Goal: Information Seeking & Learning: Learn about a topic

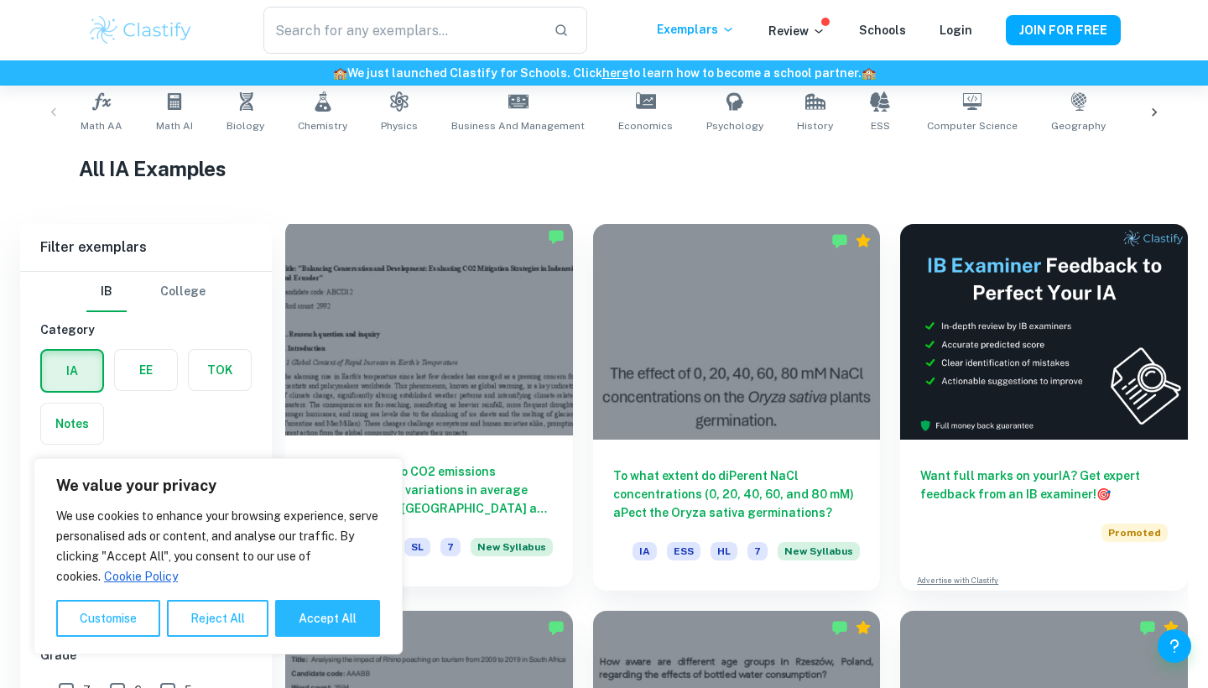
scroll to position [513, 0]
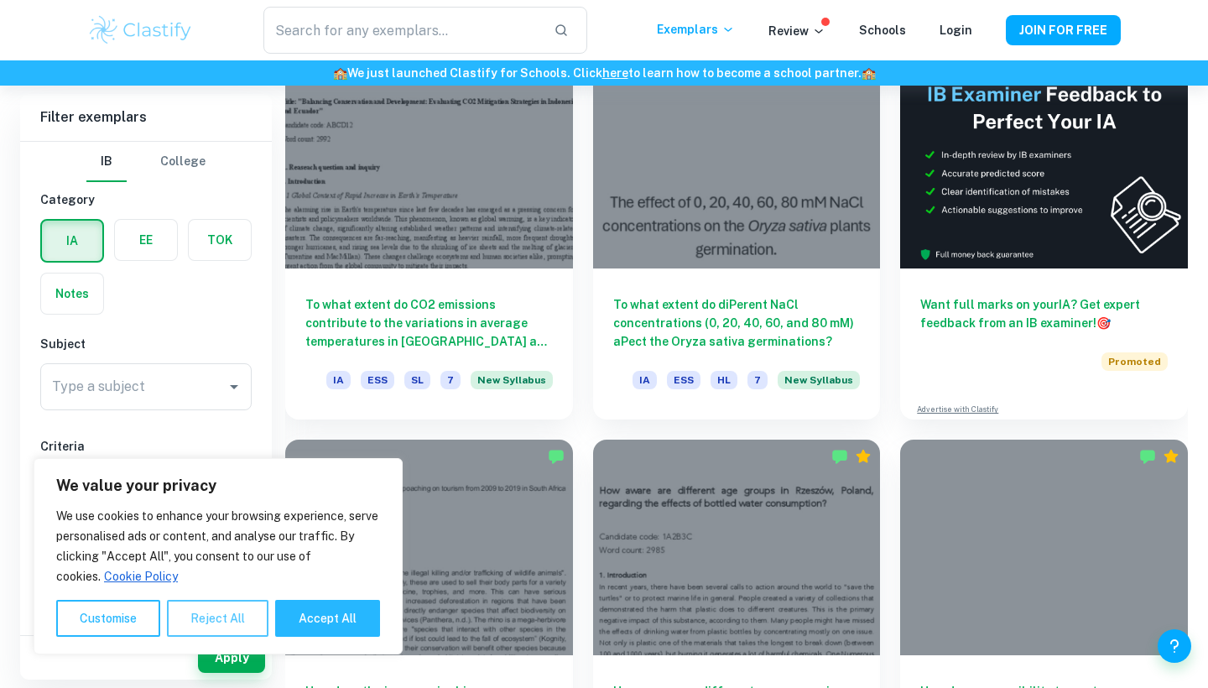
click at [232, 622] on button "Reject All" at bounding box center [218, 618] width 102 height 37
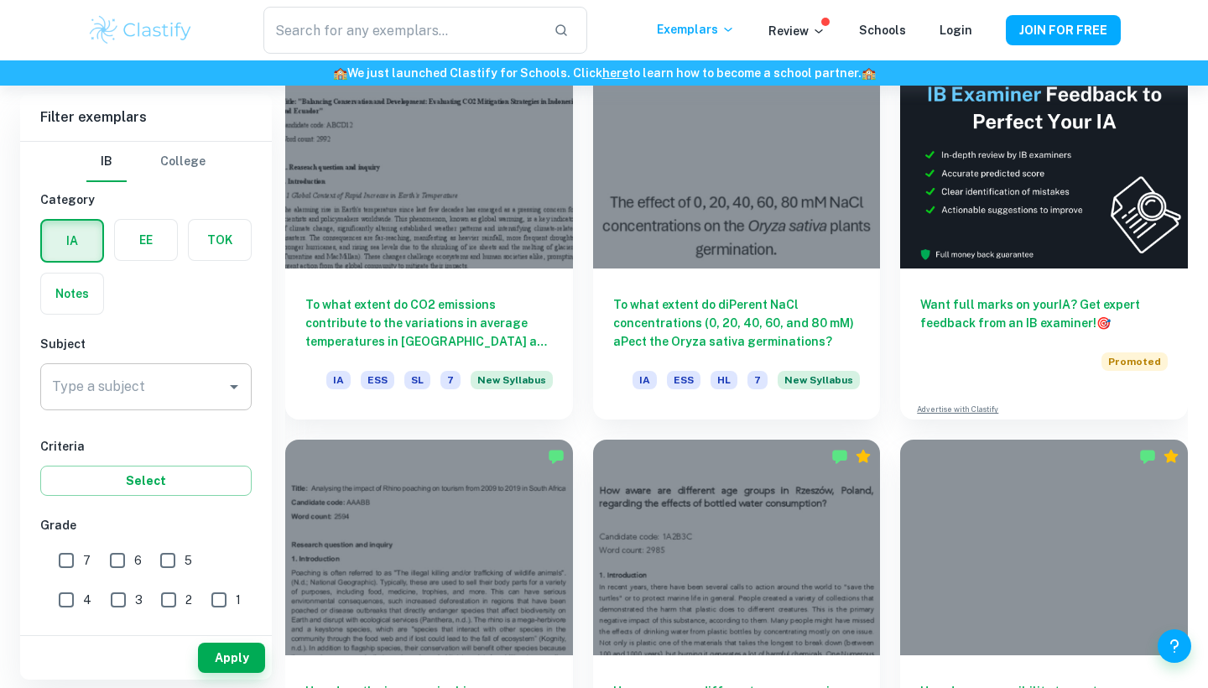
click at [195, 403] on div "Type a subject" at bounding box center [145, 386] width 211 height 47
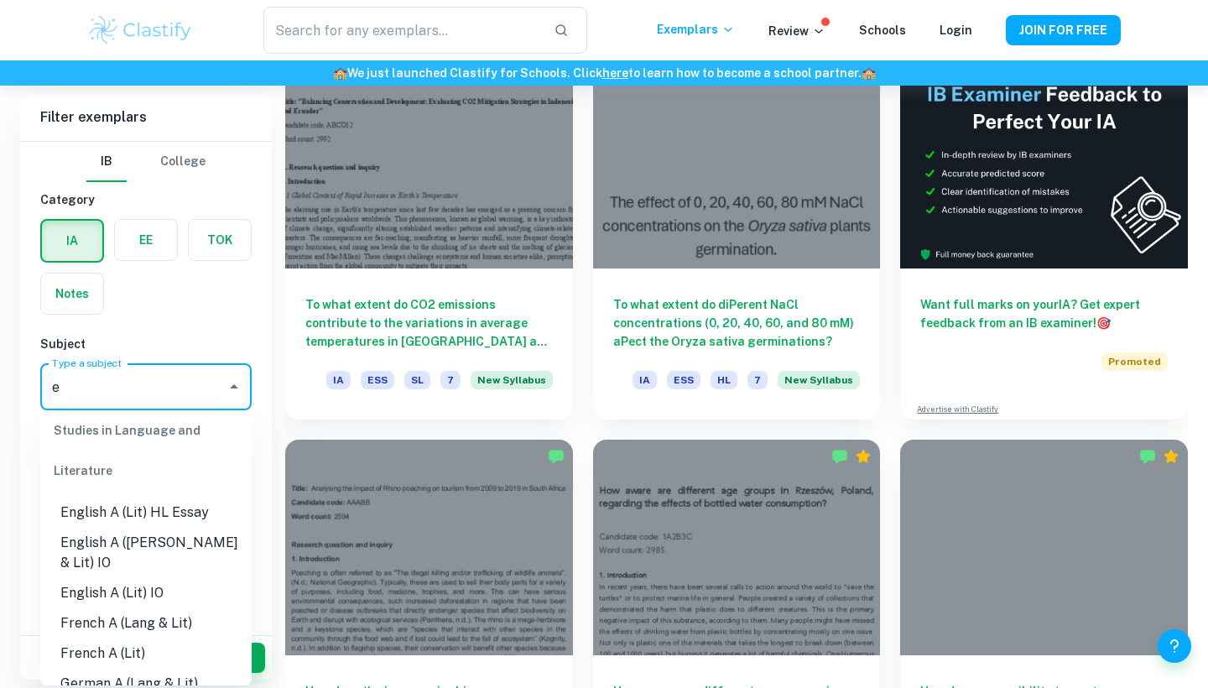
scroll to position [0, 0]
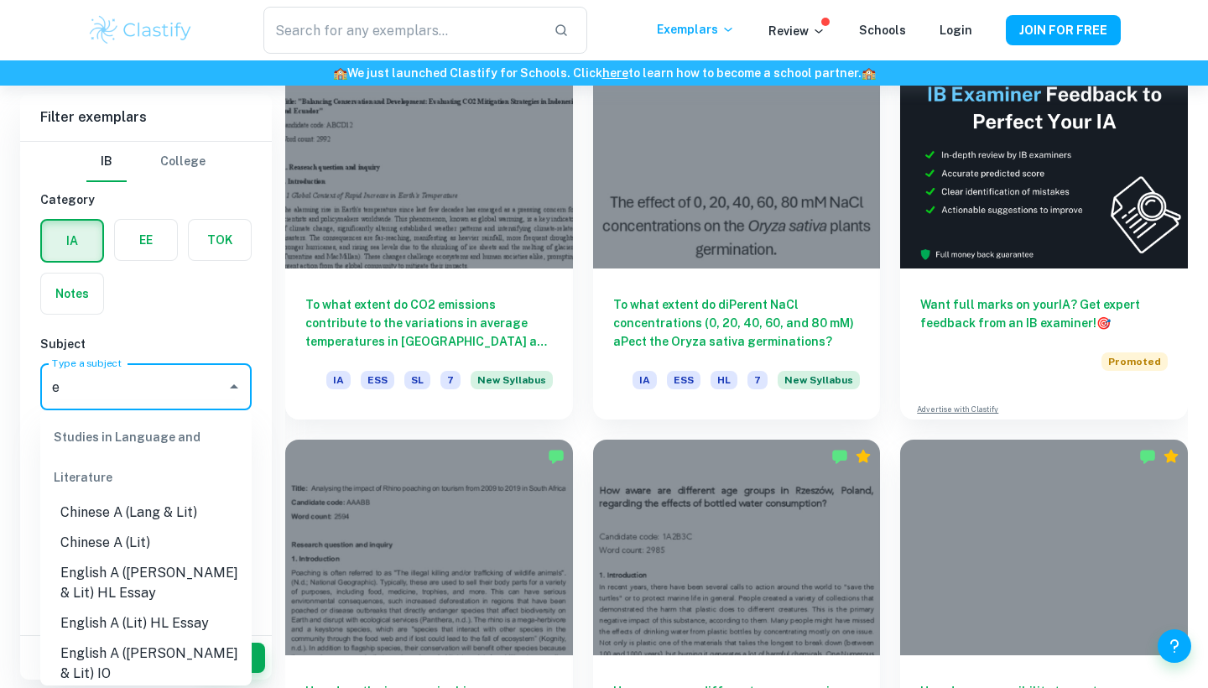
type input "ec"
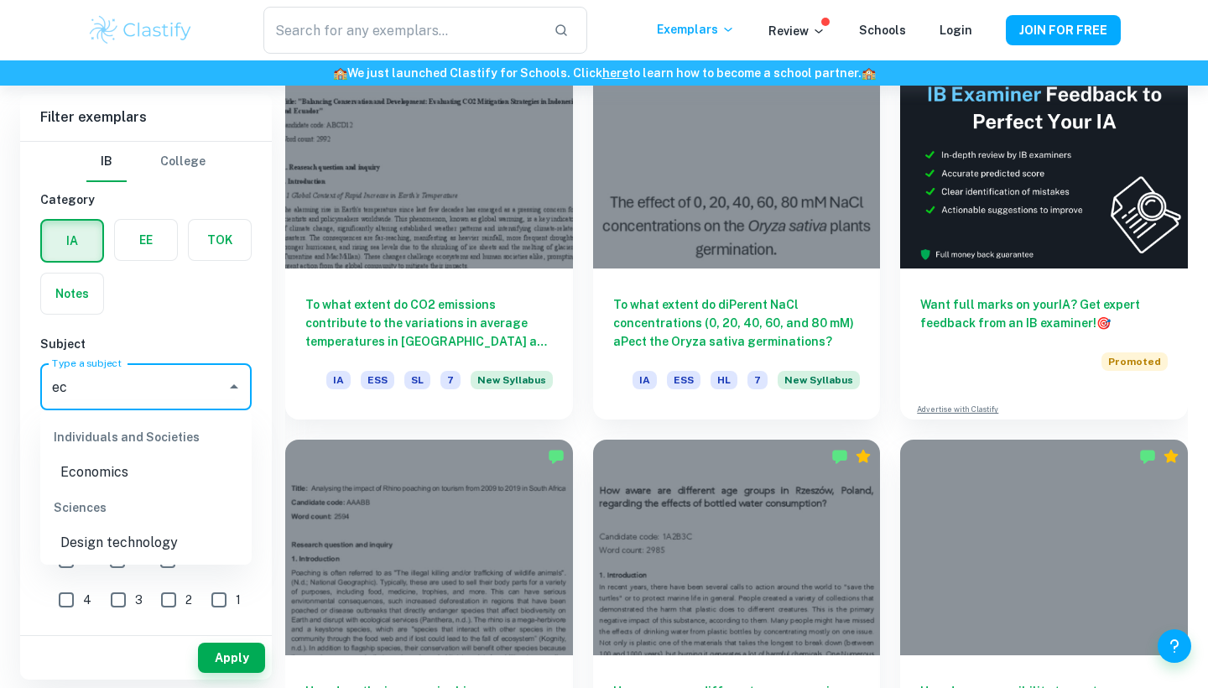
click at [117, 472] on li "Economics" at bounding box center [145, 472] width 211 height 30
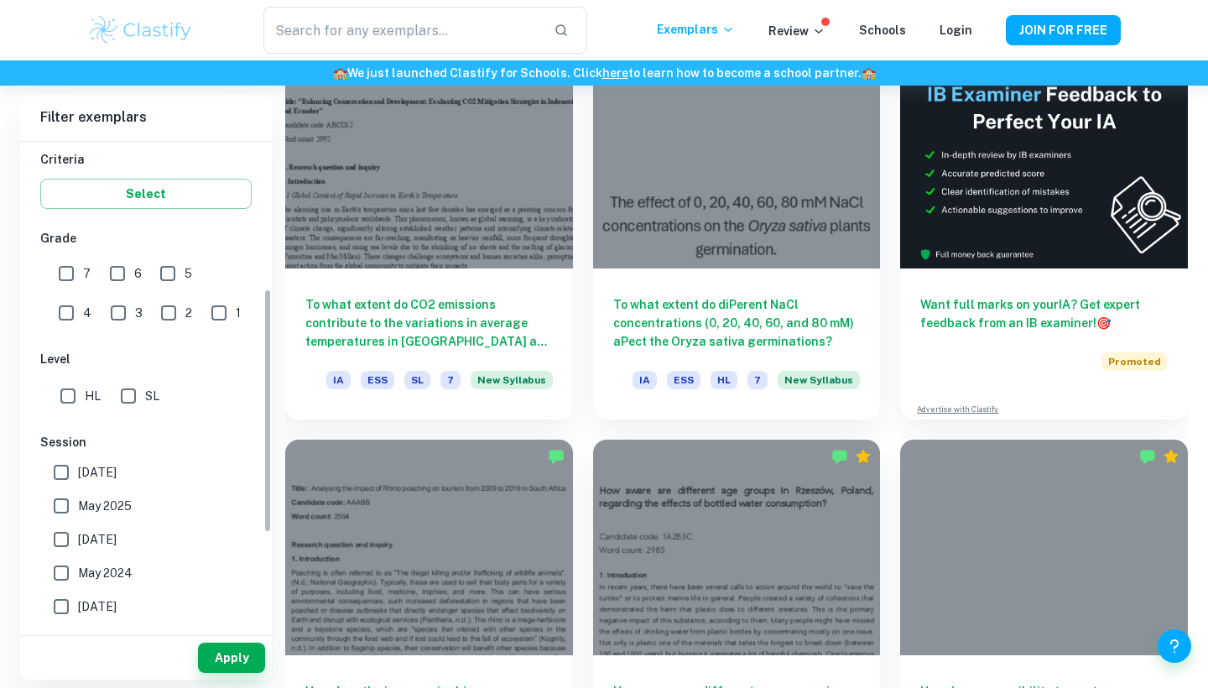
scroll to position [293, 0]
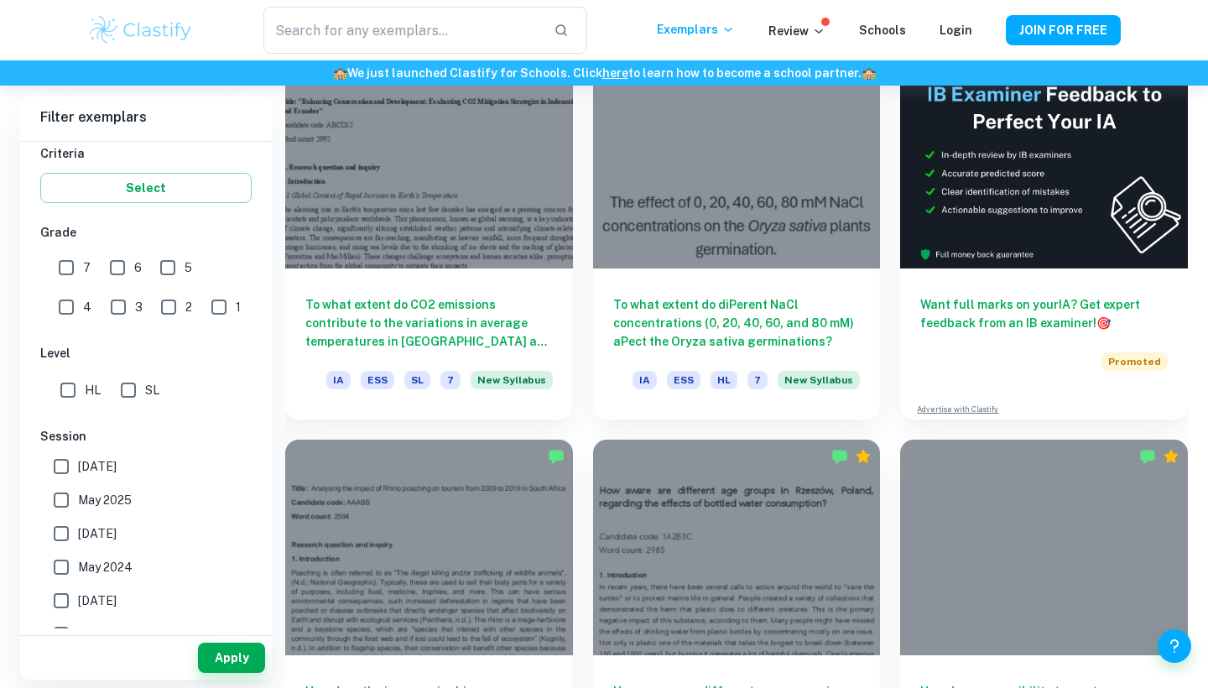
click at [172, 271] on input "5" at bounding box center [168, 268] width 34 height 34
checkbox input "true"
click at [118, 269] on input "6" at bounding box center [118, 268] width 34 height 34
checkbox input "true"
click at [70, 266] on input "7" at bounding box center [66, 268] width 34 height 34
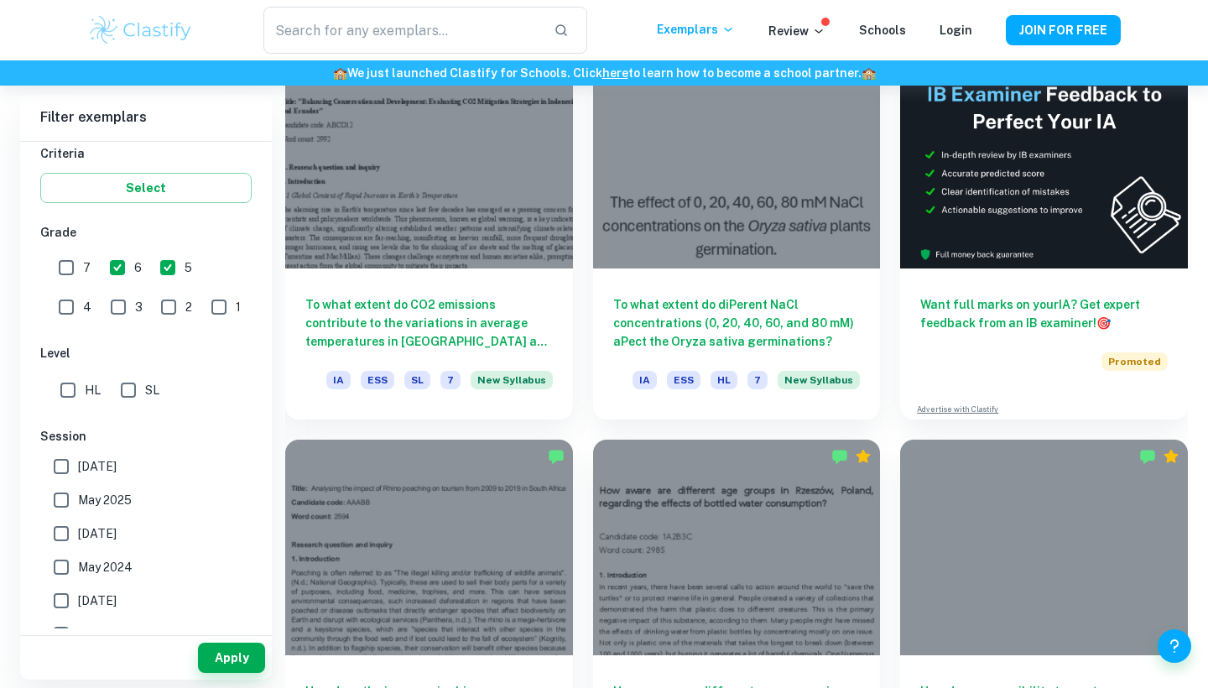
checkbox input "true"
click at [65, 387] on input "HL" at bounding box center [68, 390] width 34 height 34
checkbox input "true"
click at [123, 390] on input "SL" at bounding box center [129, 390] width 34 height 34
checkbox input "true"
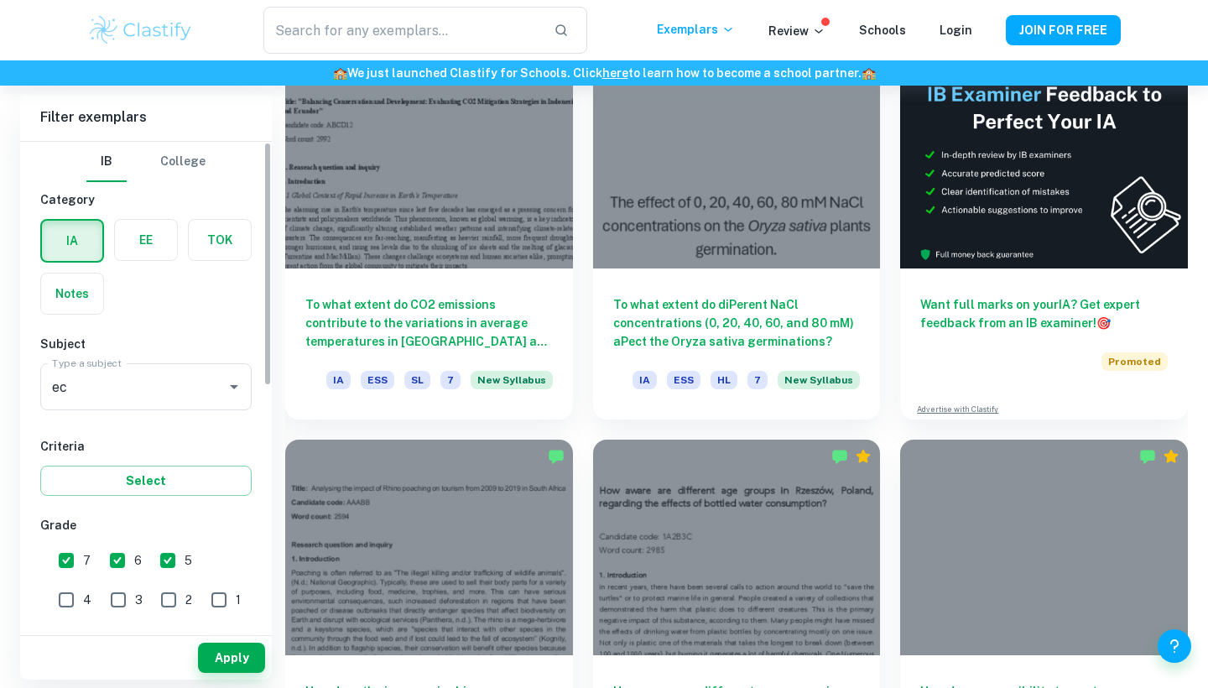
scroll to position [0, 0]
click at [190, 481] on button "Select" at bounding box center [145, 481] width 211 height 30
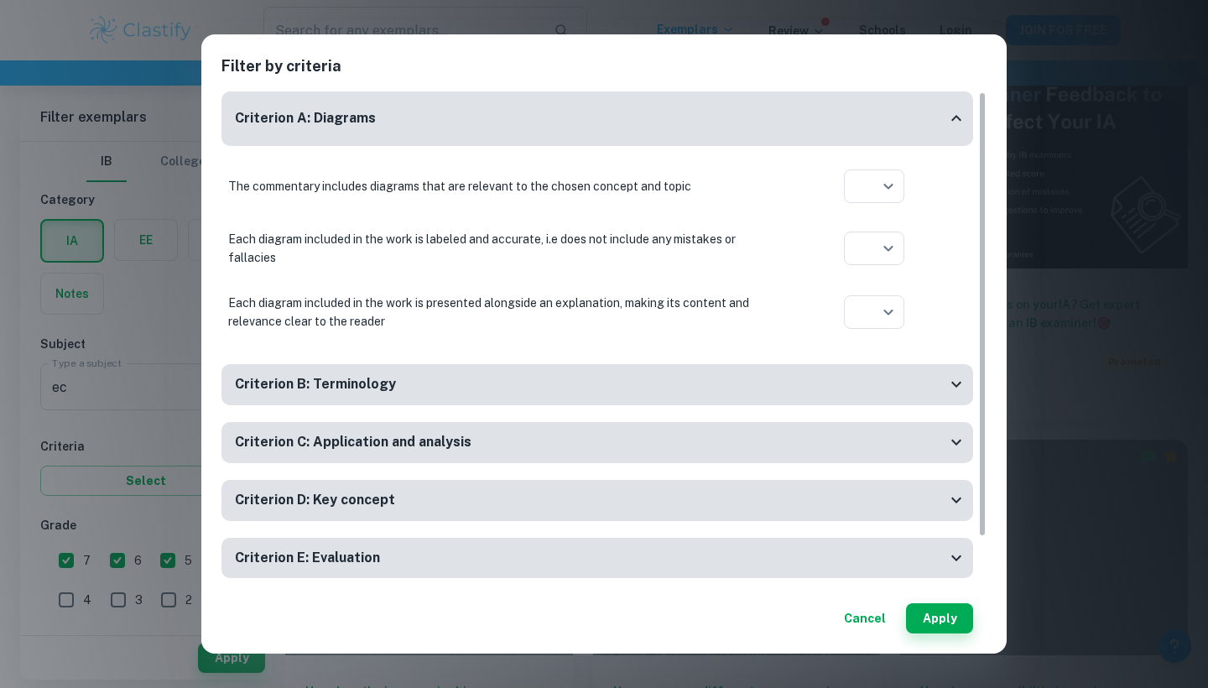
click at [721, 62] on h2 "Filter by criteria" at bounding box center [603, 73] width 765 height 37
click at [865, 638] on div "Filter by criteria Criterion A: Diagrams The commentary includes diagrams that …" at bounding box center [603, 343] width 805 height 619
click at [874, 627] on button "Cancel" at bounding box center [864, 618] width 55 height 30
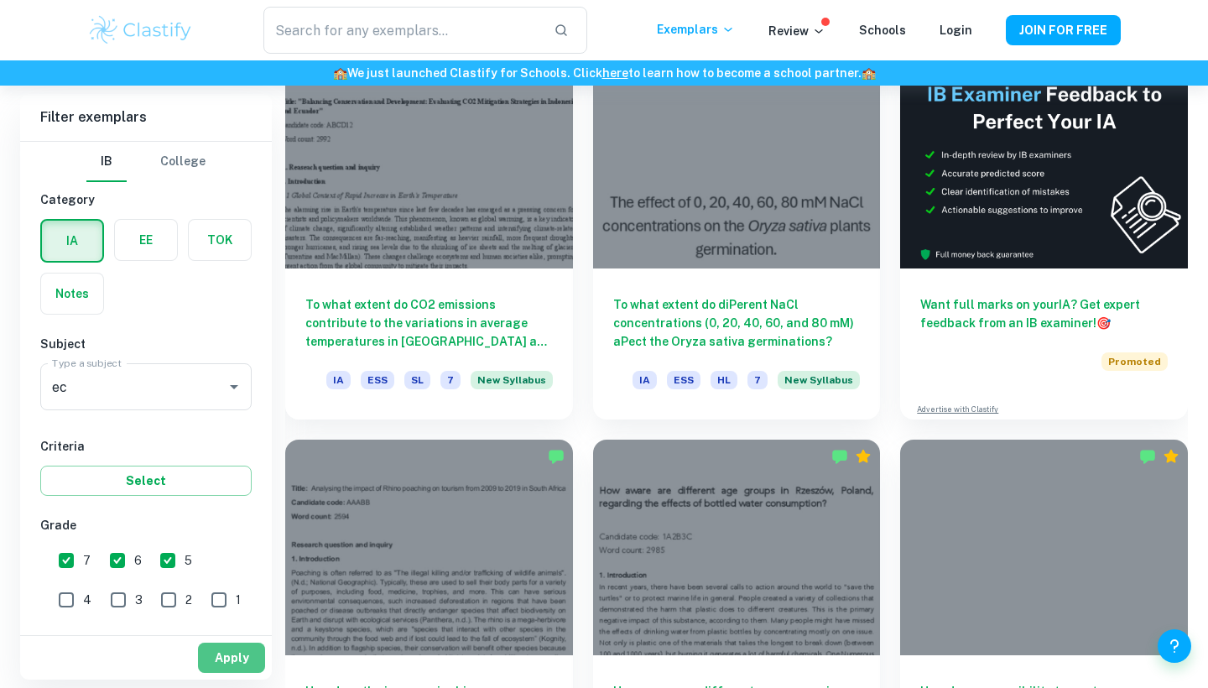
click at [236, 651] on button "Apply" at bounding box center [231, 658] width 67 height 30
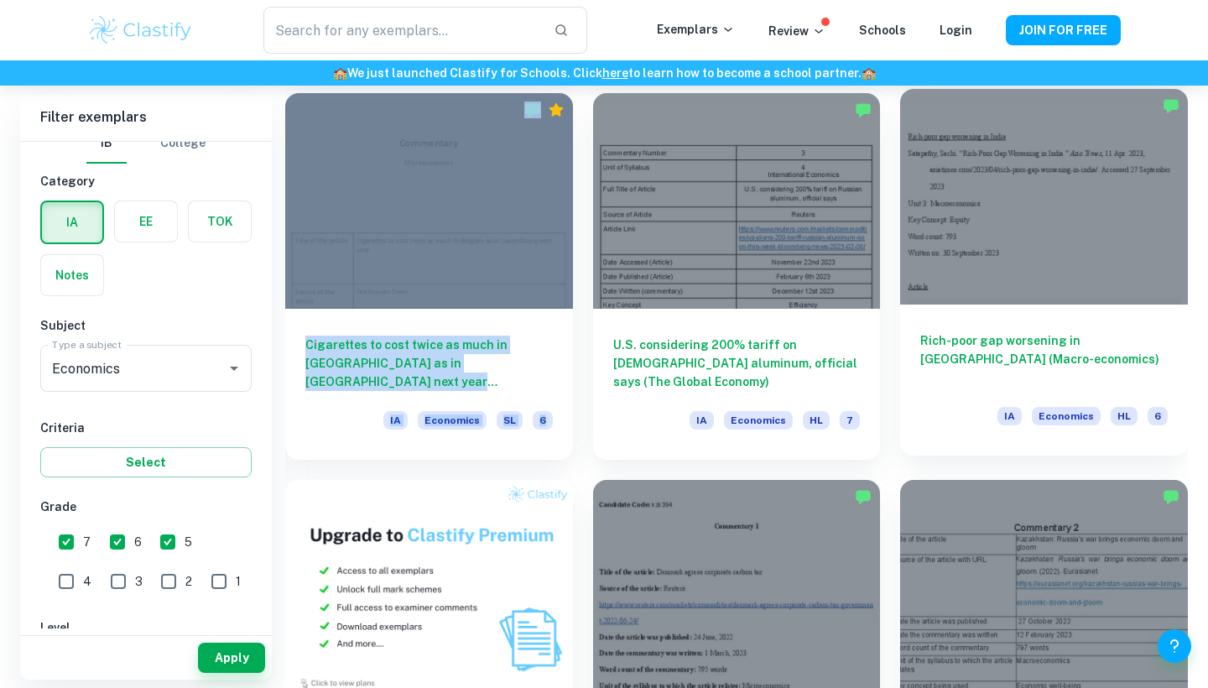
scroll to position [863, 0]
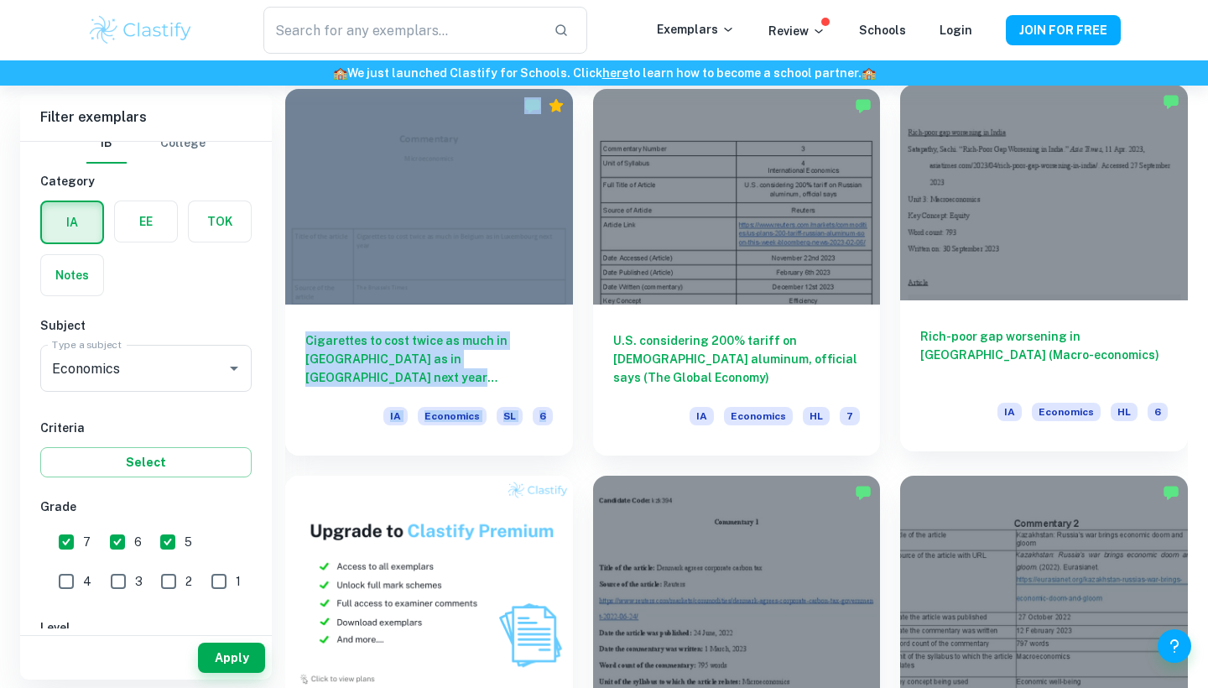
click at [995, 249] on div at bounding box center [1044, 193] width 288 height 216
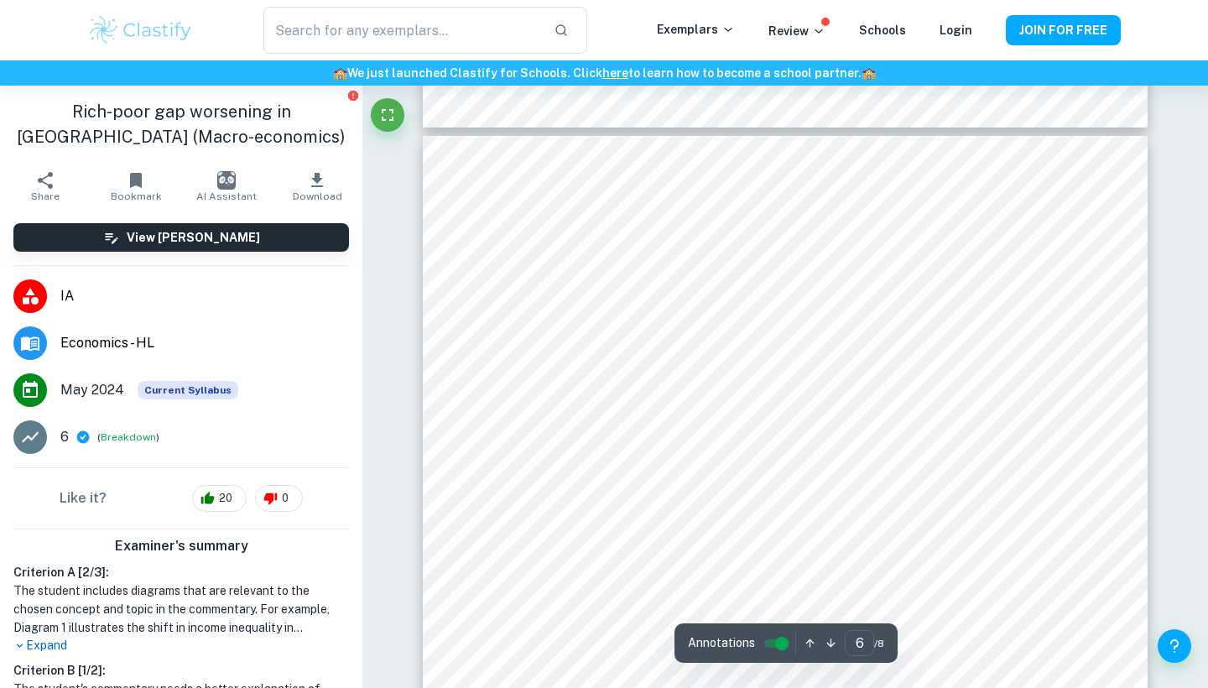
scroll to position [5361, 0]
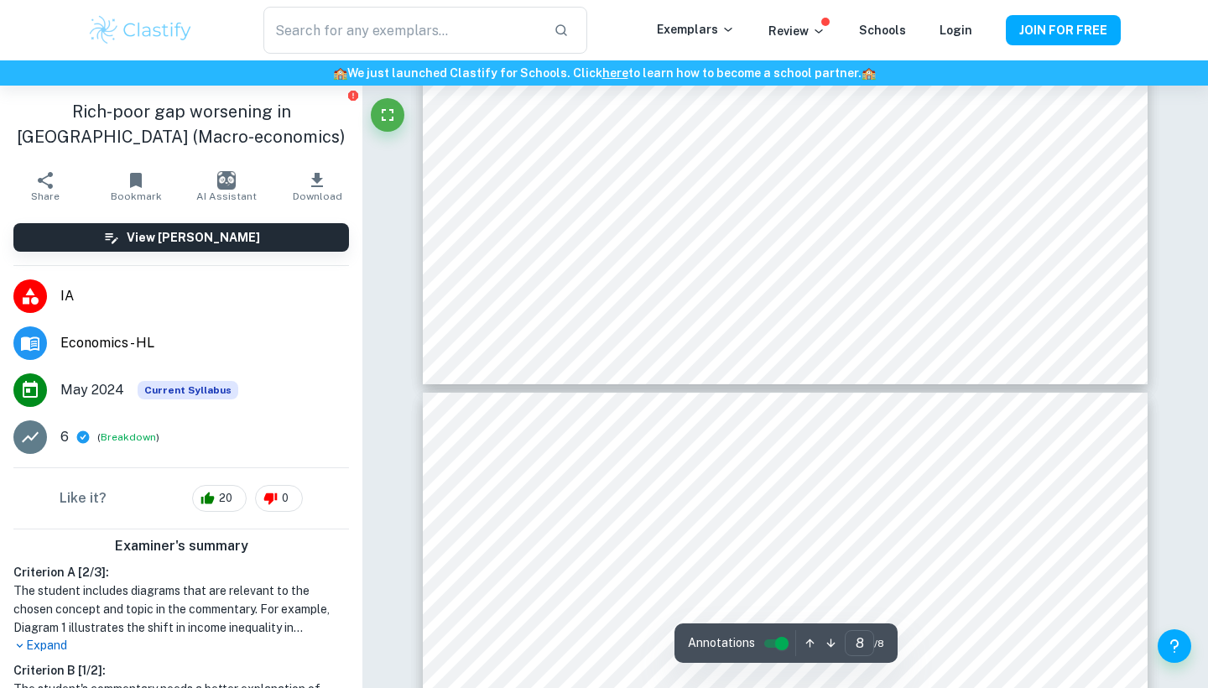
type input "7"
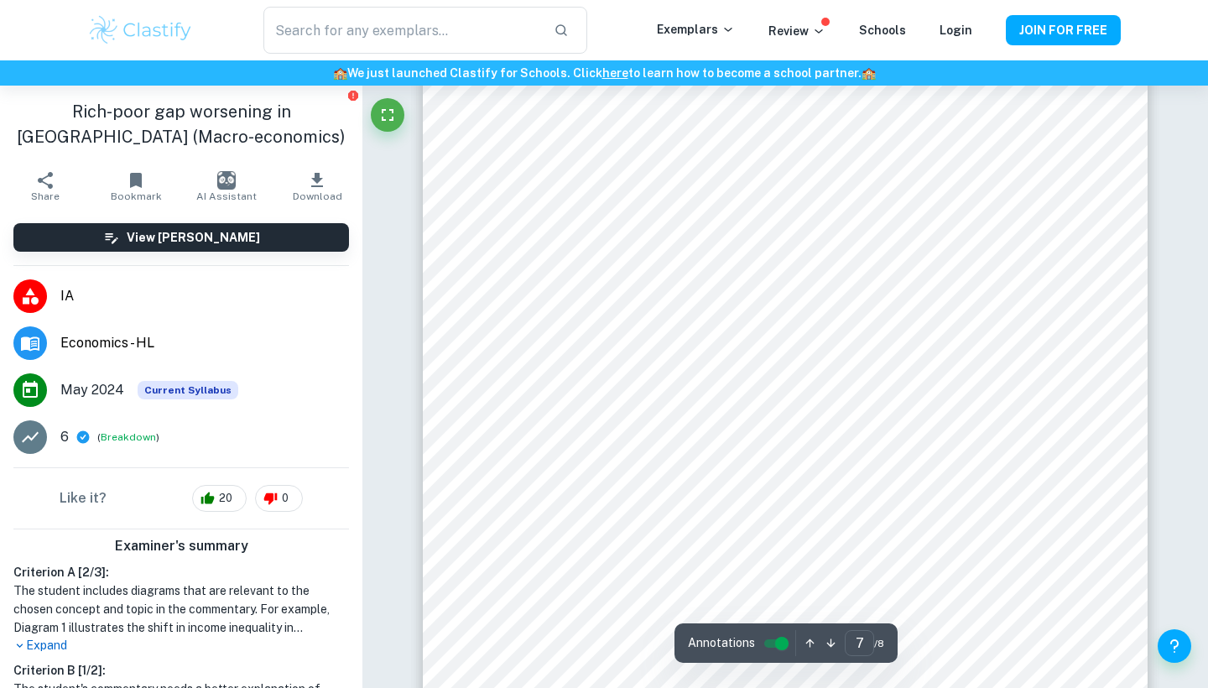
scroll to position [6751, 0]
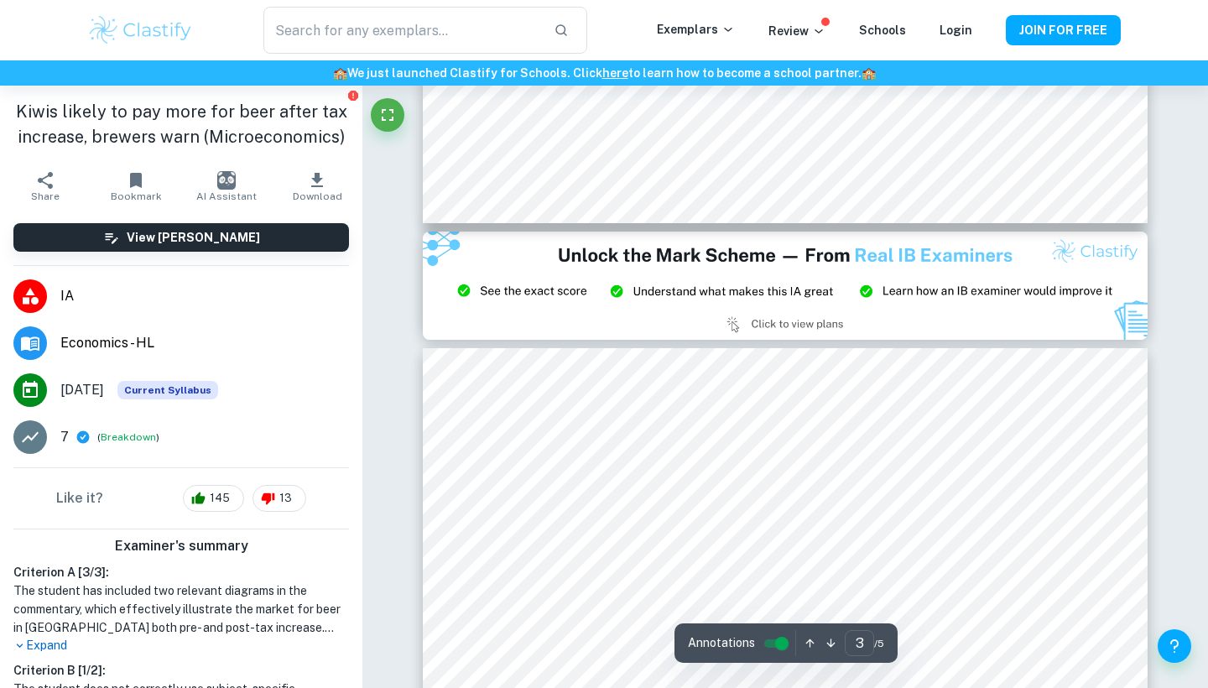
type input "2"
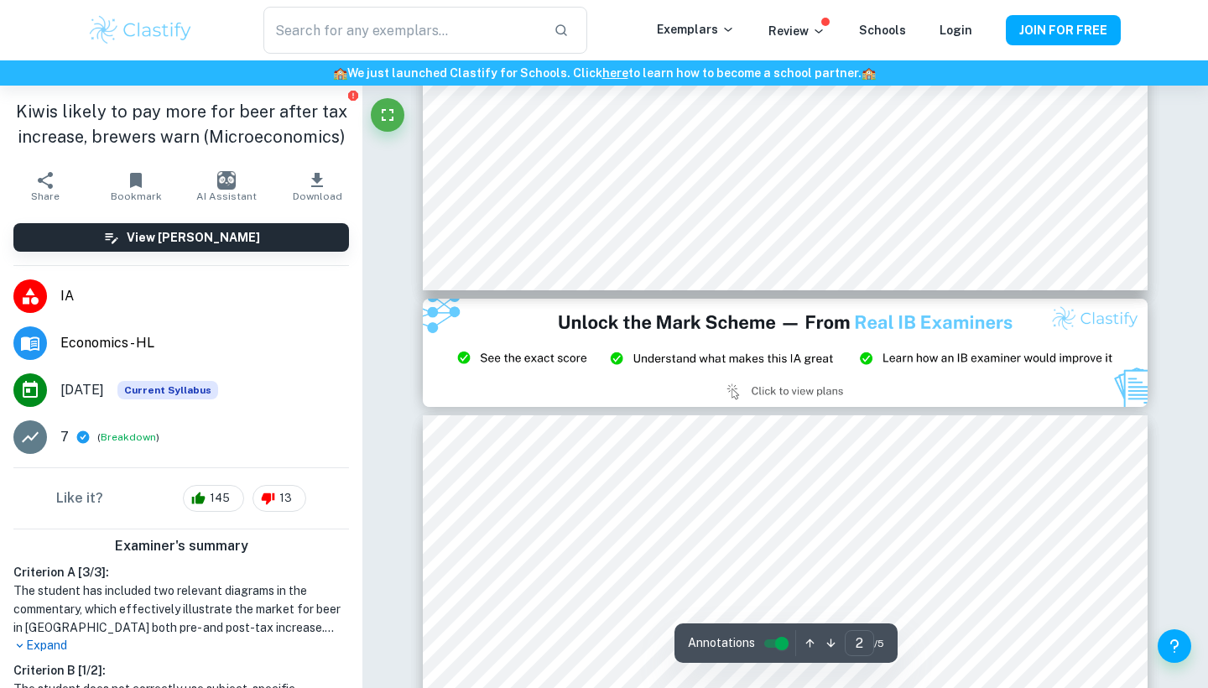
scroll to position [1991, 0]
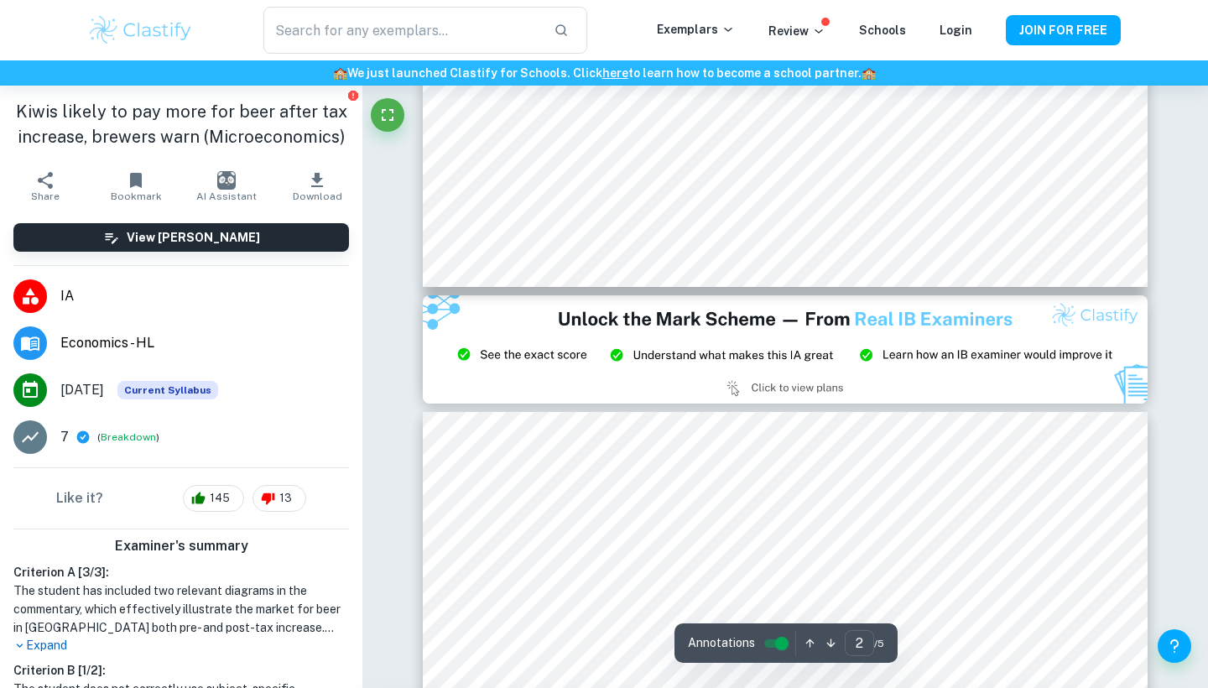
click at [740, 499] on div at bounding box center [785, 504] width 587 height 25
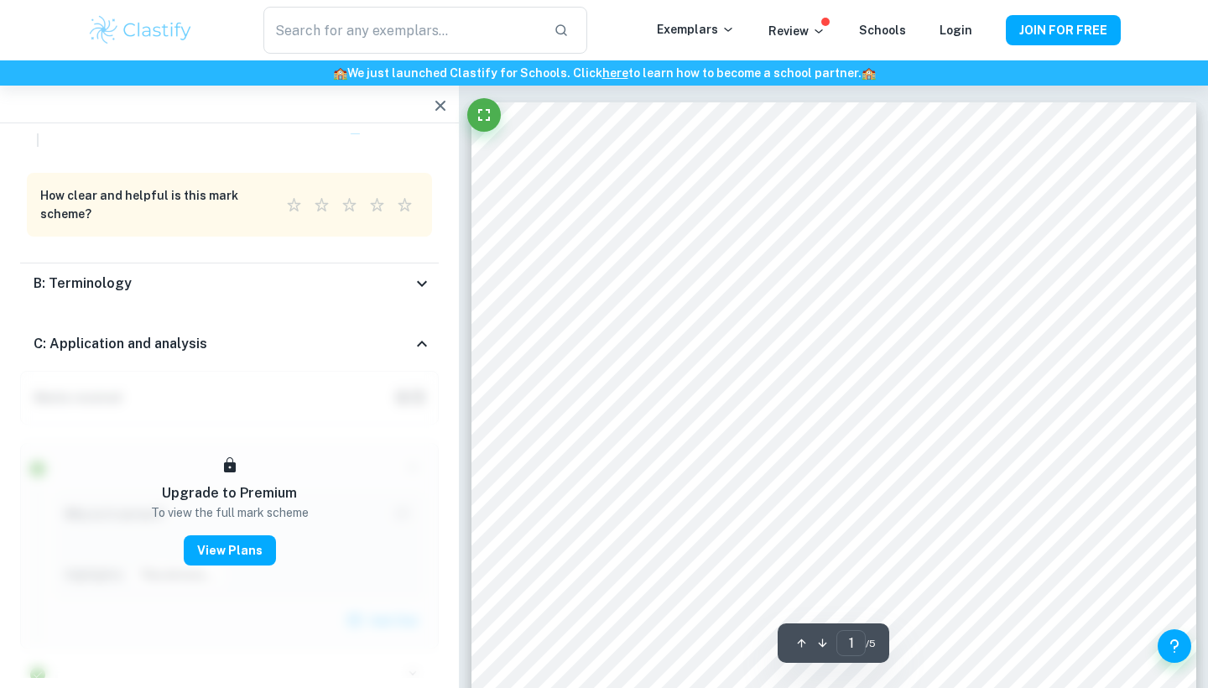
scroll to position [0, 0]
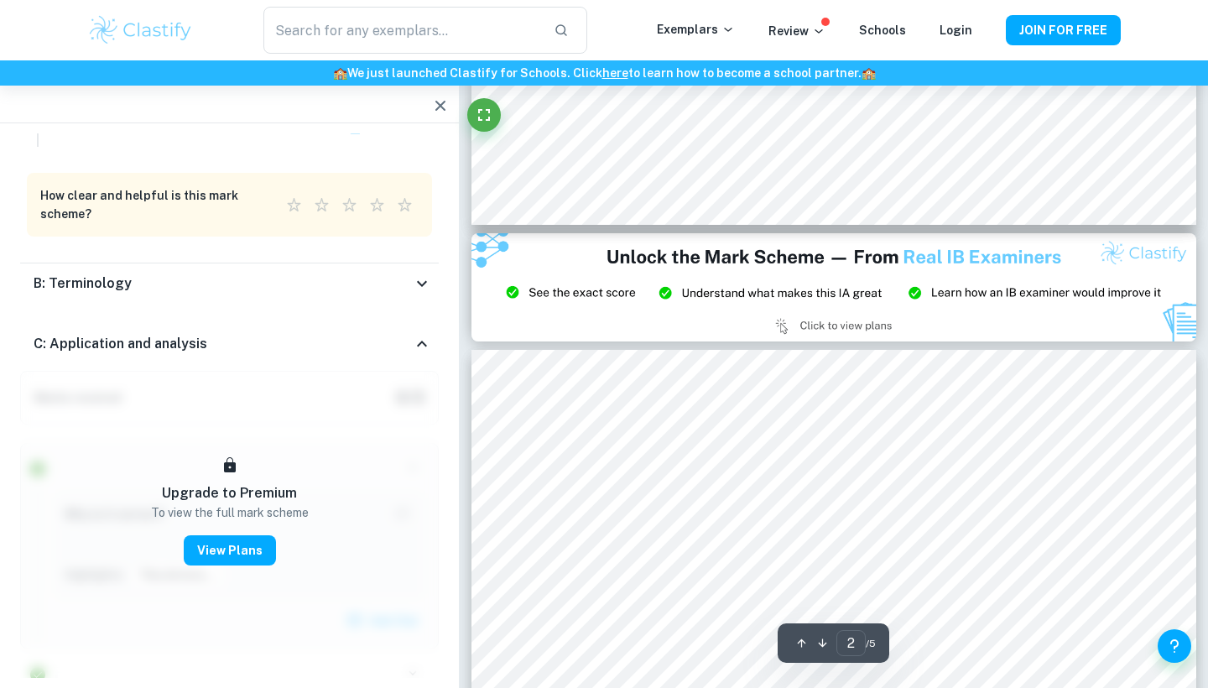
type input "3"
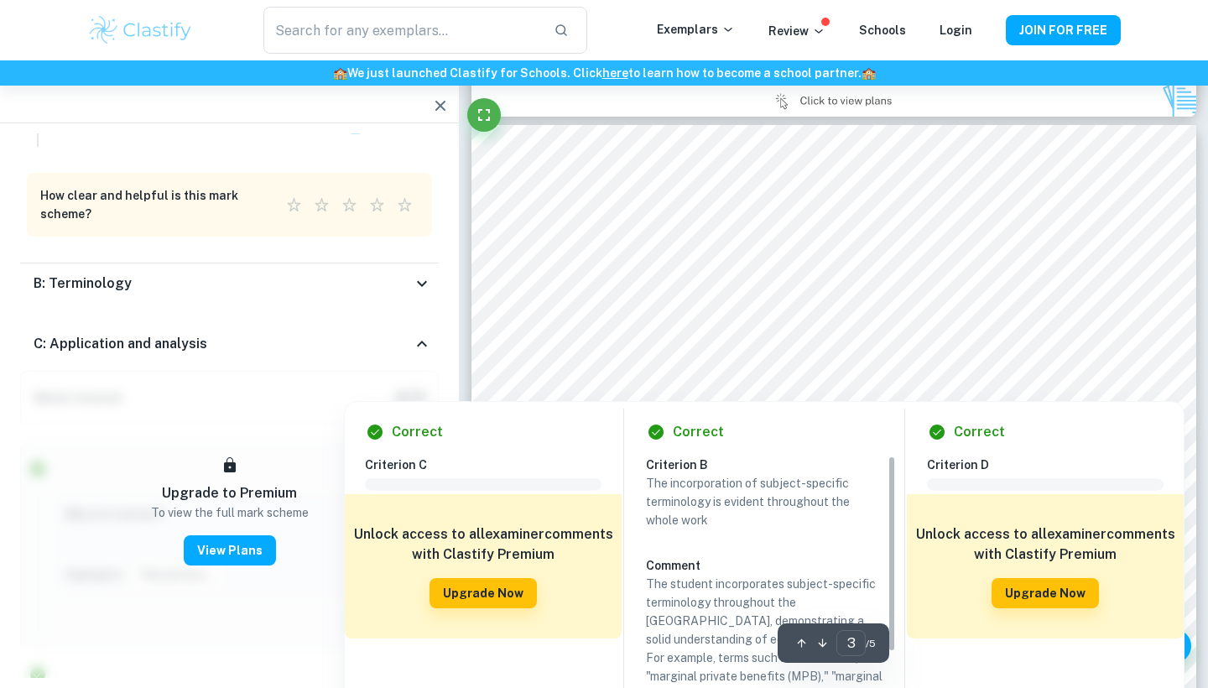
scroll to position [2283, 0]
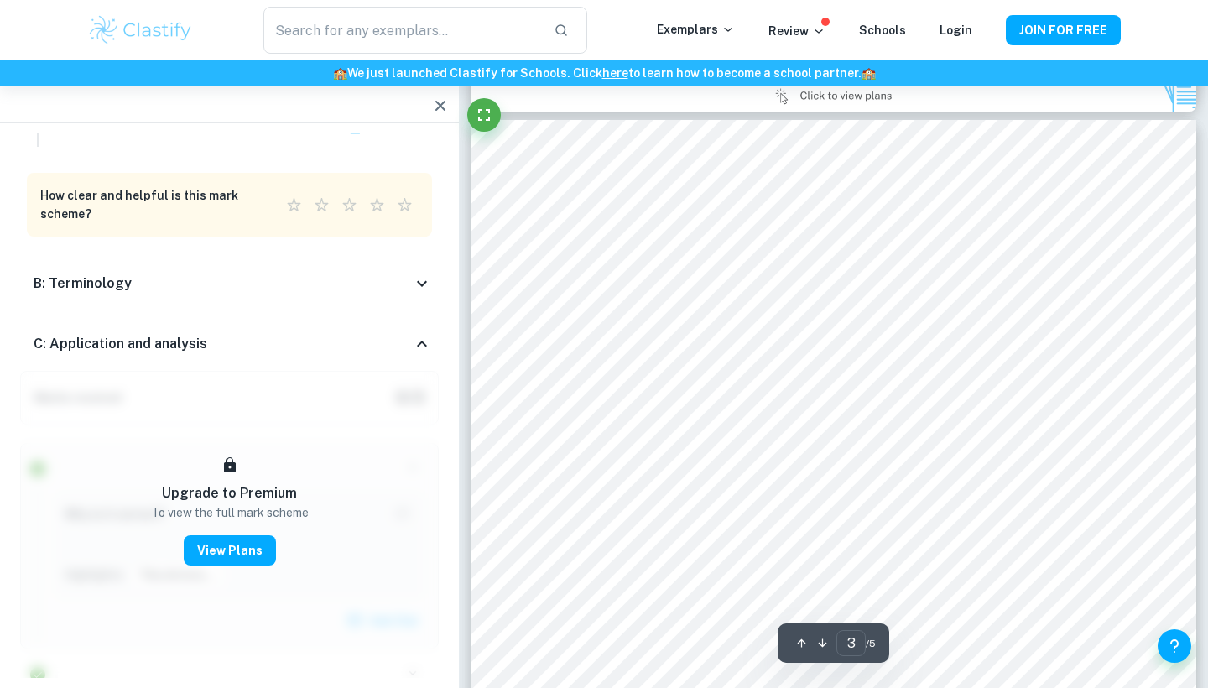
click at [435, 105] on icon "button" at bounding box center [440, 106] width 20 height 20
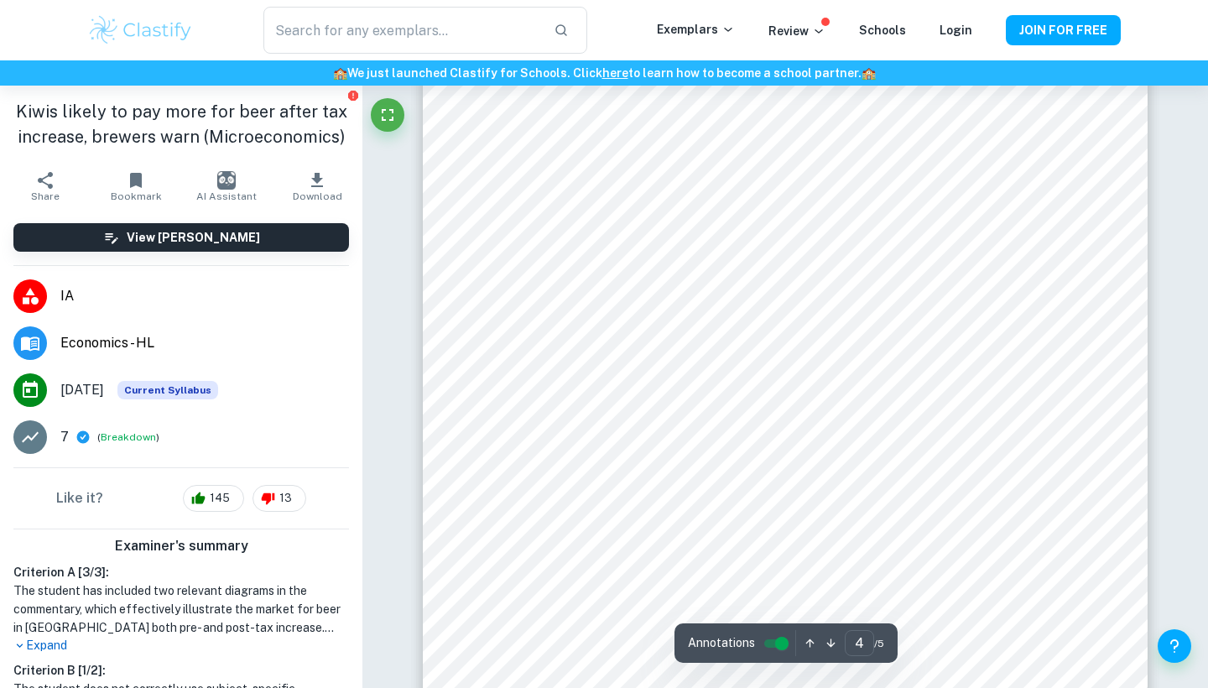
scroll to position [3376, 0]
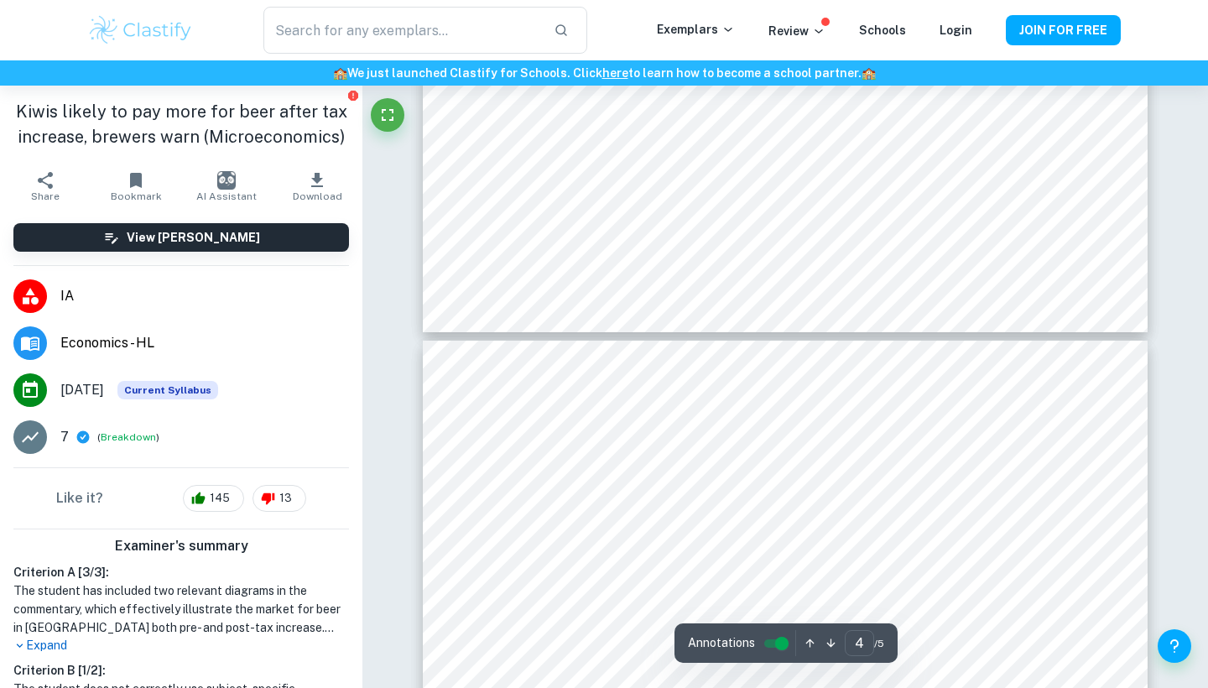
type input "5"
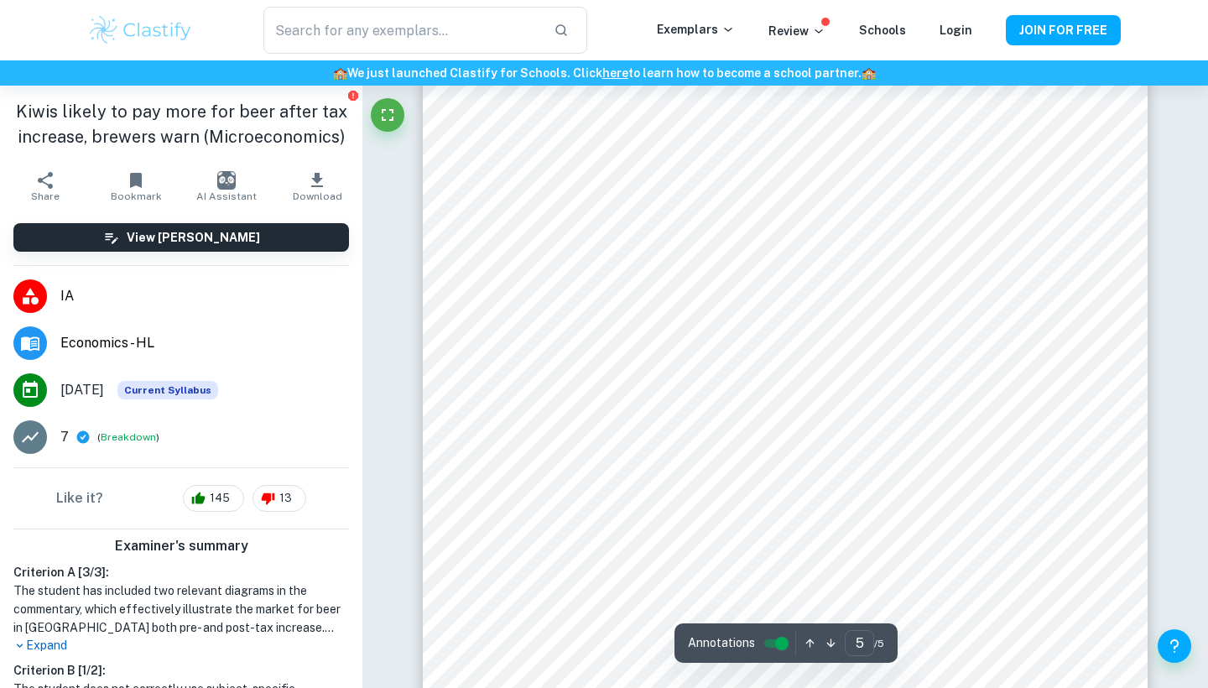
scroll to position [4320, 0]
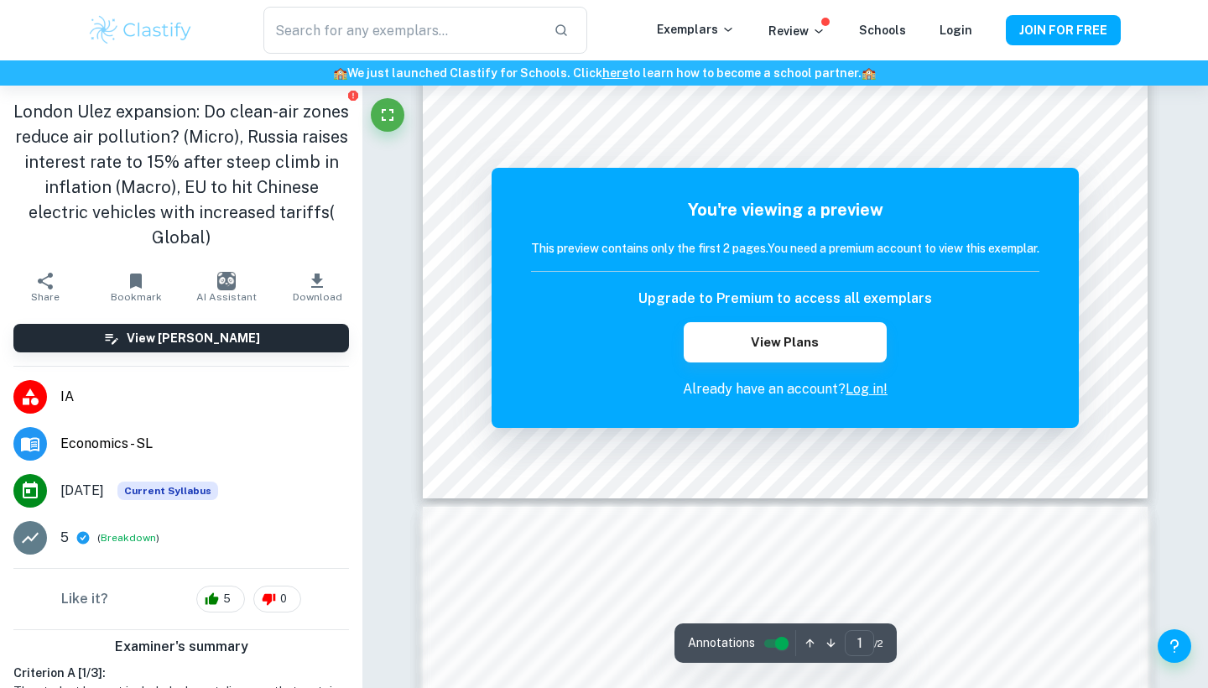
scroll to position [571, 0]
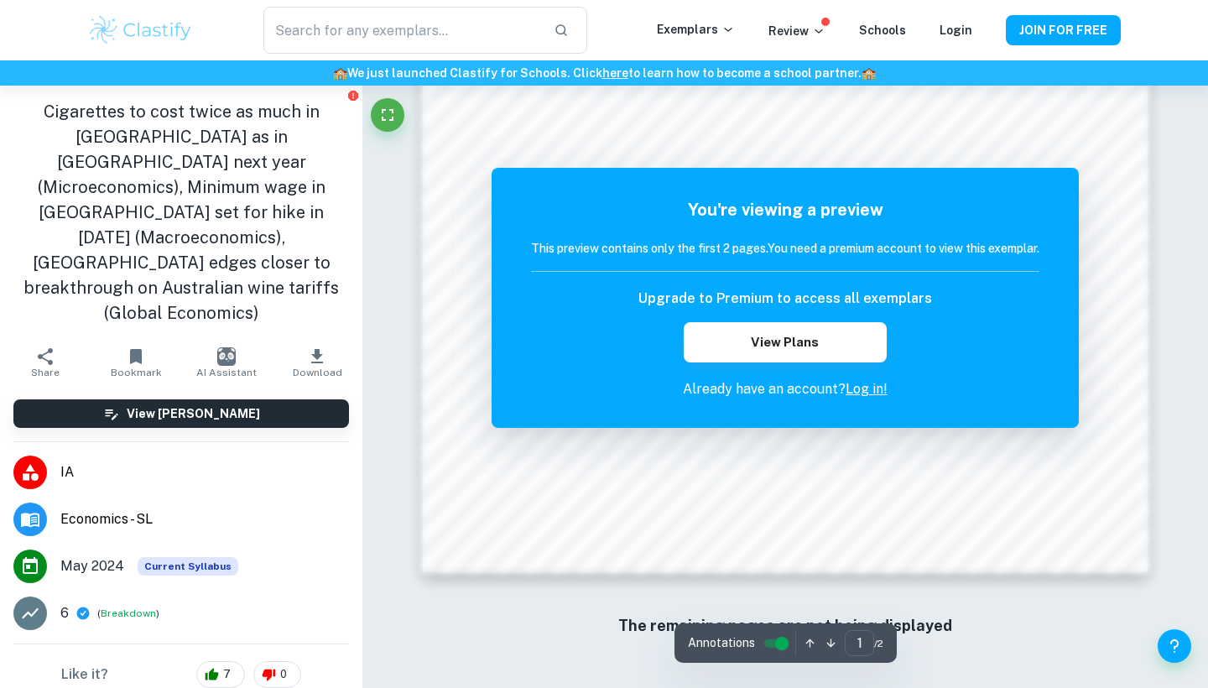
scroll to position [1587, 0]
